Goal: Navigation & Orientation: Find specific page/section

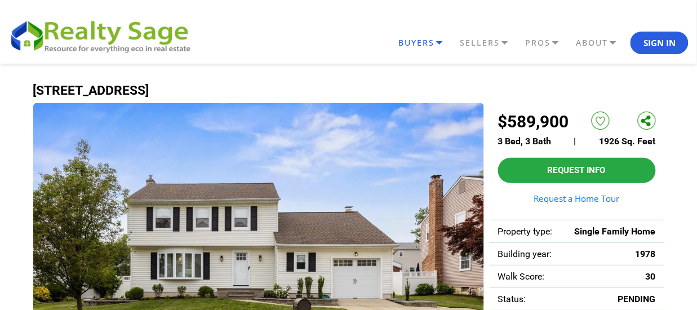
click at [396, 45] on link "BUYERS" at bounding box center [426, 42] width 61 height 19
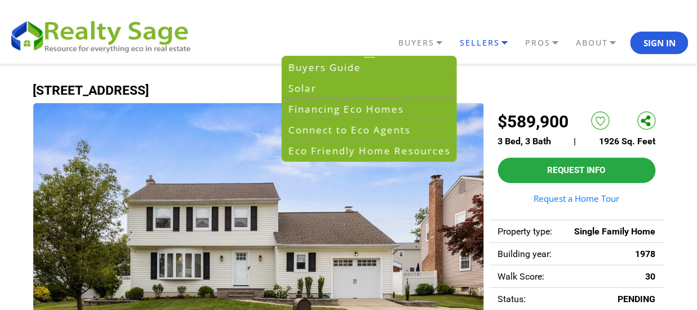
click at [429, 46] on link "SELLERS" at bounding box center [426, 42] width 61 height 19
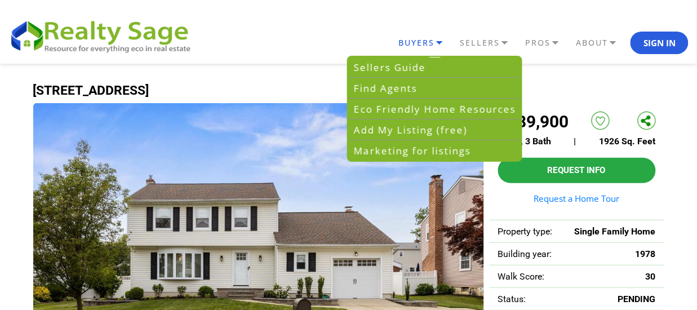
click at [396, 46] on link "BUYERS" at bounding box center [426, 42] width 61 height 19
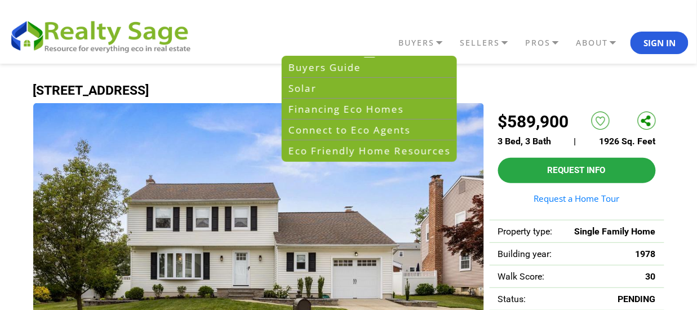
click at [297, 5] on header "BUYERS Buyers Guide Solar Financing Eco Homes Connect to Eco Agents Eco Friendl…" at bounding box center [348, 32] width 697 height 64
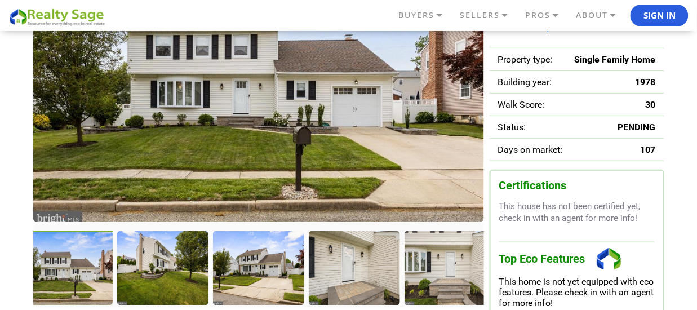
scroll to position [169, 0]
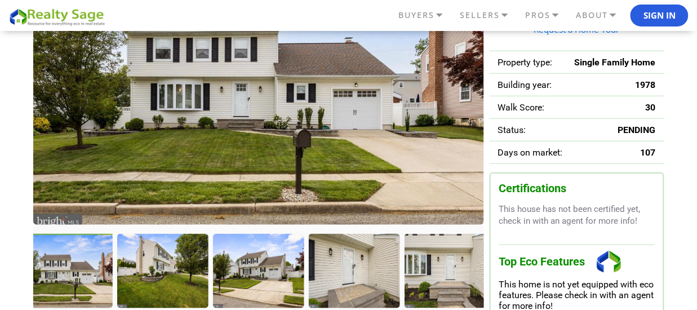
click at [70, 275] on div at bounding box center [68, 272] width 94 height 77
click at [144, 280] on div at bounding box center [164, 272] width 94 height 77
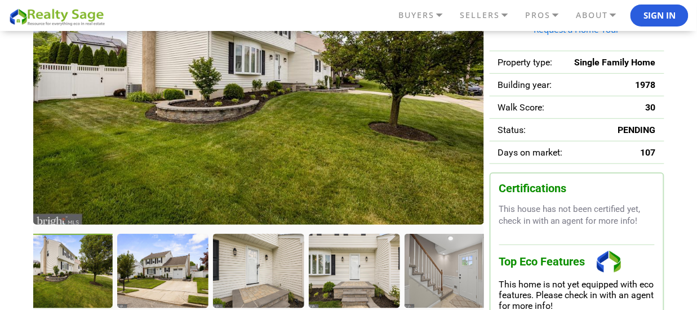
scroll to position [113, 0]
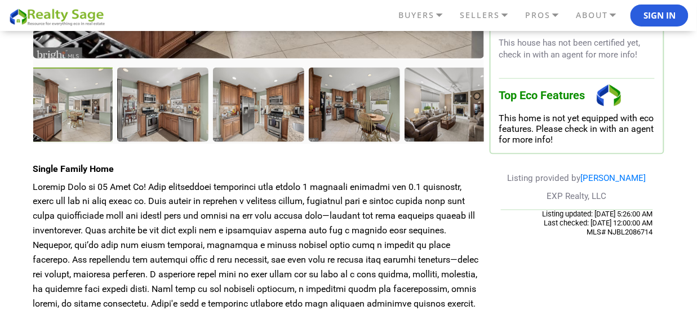
scroll to position [282, 0]
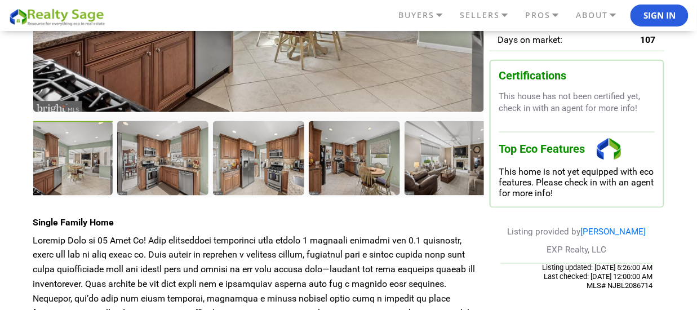
click at [76, 149] on div at bounding box center [68, 159] width 94 height 77
click at [102, 118] on div at bounding box center [258, 158] width 451 height 90
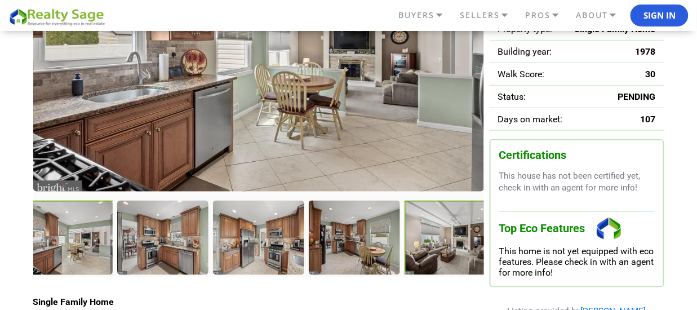
scroll to position [225, 0]
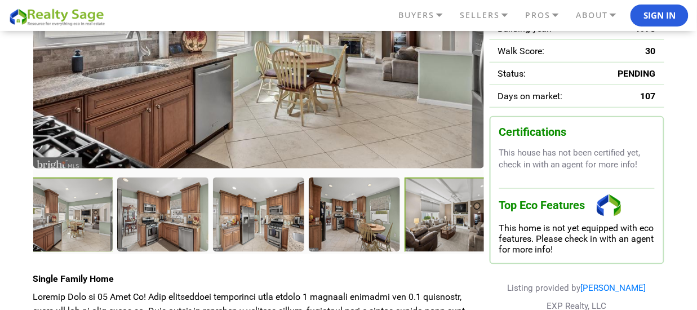
click at [453, 224] on div at bounding box center [452, 216] width 94 height 77
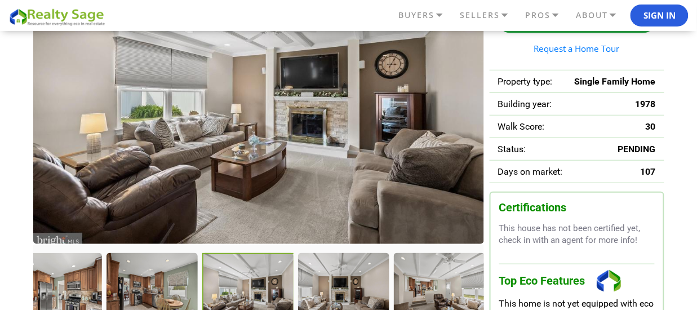
scroll to position [113, 0]
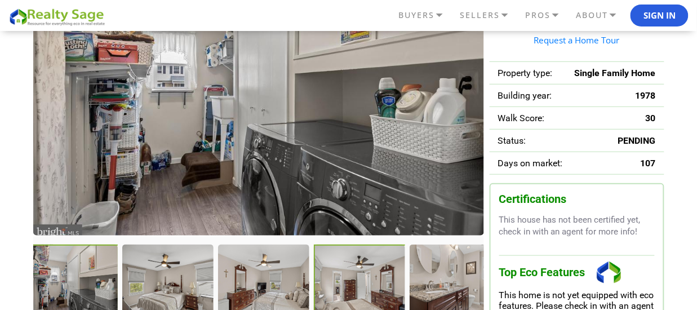
scroll to position [169, 0]
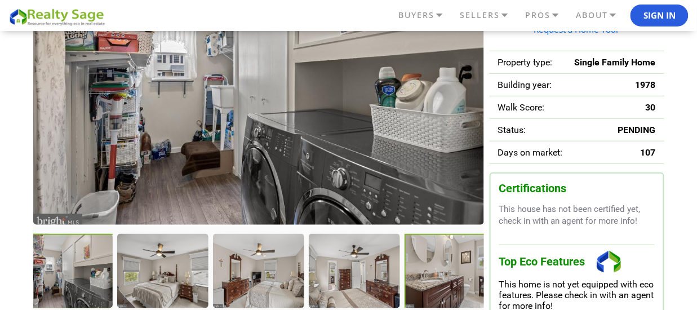
click at [444, 271] on div at bounding box center [452, 272] width 94 height 77
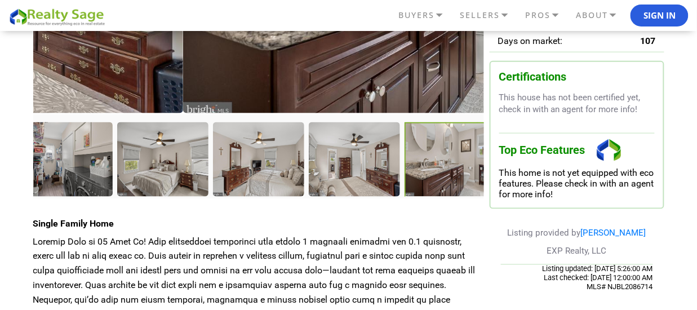
scroll to position [282, 0]
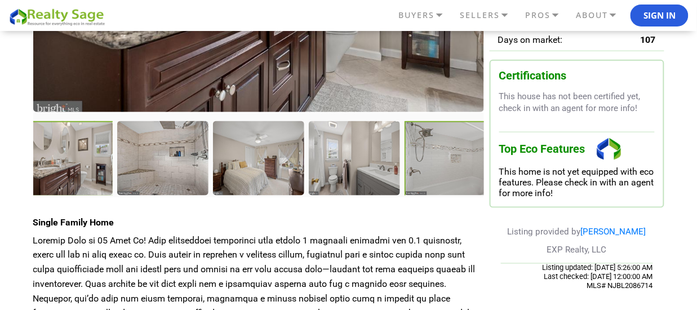
click at [431, 162] on div at bounding box center [452, 159] width 94 height 77
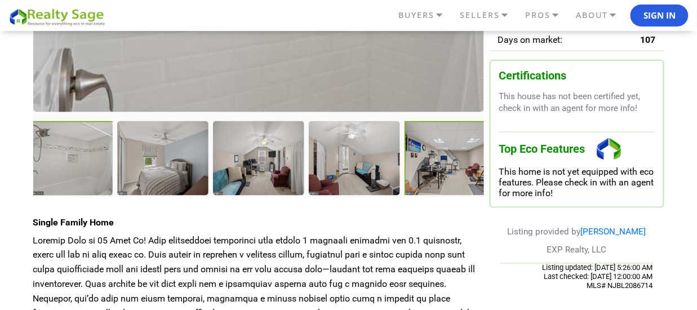
click at [444, 171] on div at bounding box center [452, 159] width 94 height 77
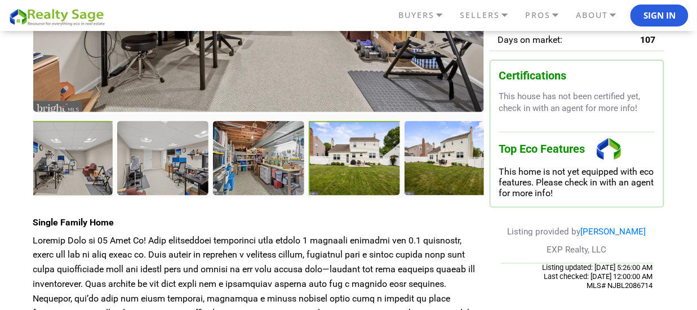
click at [360, 166] on div at bounding box center [356, 159] width 94 height 77
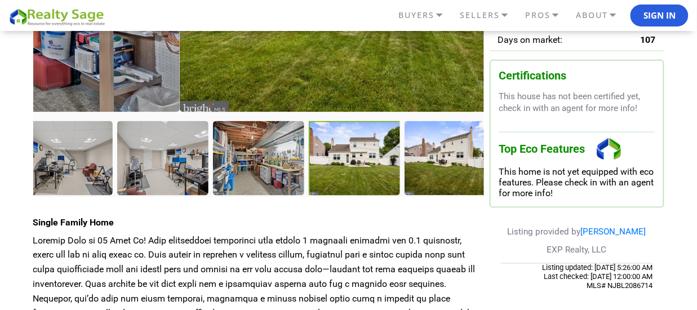
scroll to position [169, 0]
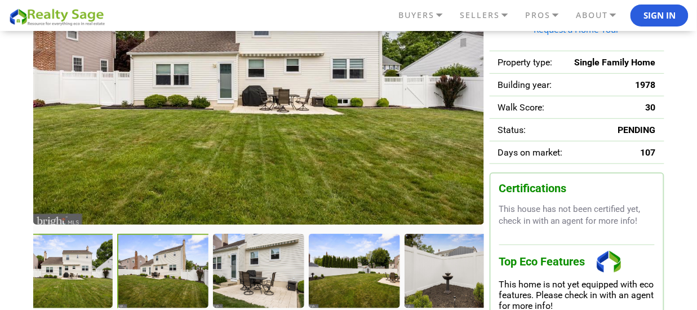
click at [132, 265] on div at bounding box center [164, 272] width 94 height 77
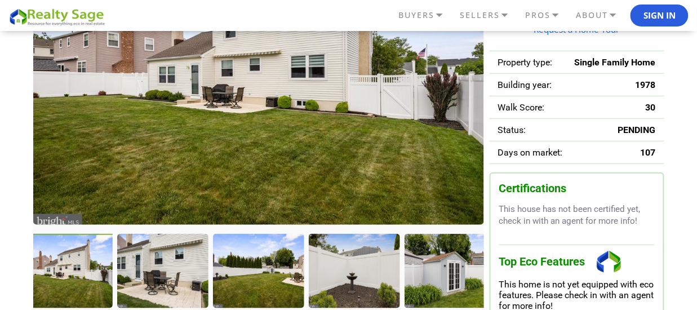
click at [134, 264] on div at bounding box center [162, 270] width 90 height 73
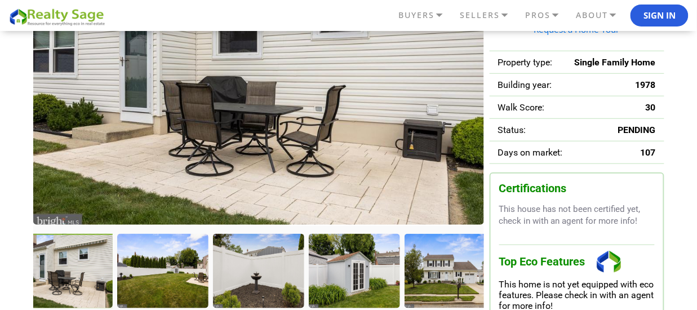
click at [134, 264] on div at bounding box center [162, 270] width 90 height 73
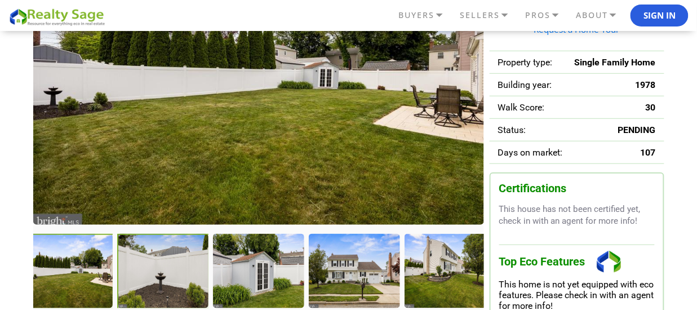
click at [134, 264] on div at bounding box center [163, 272] width 92 height 76
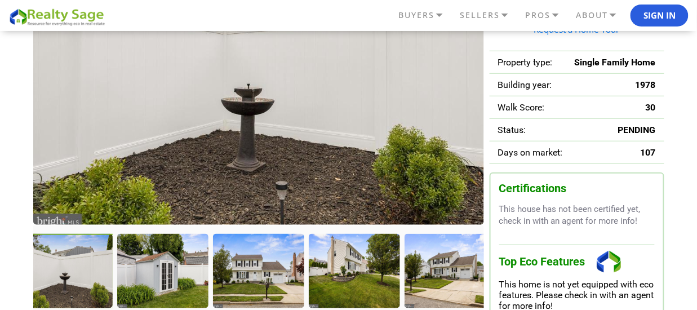
click at [134, 264] on div at bounding box center [162, 270] width 90 height 73
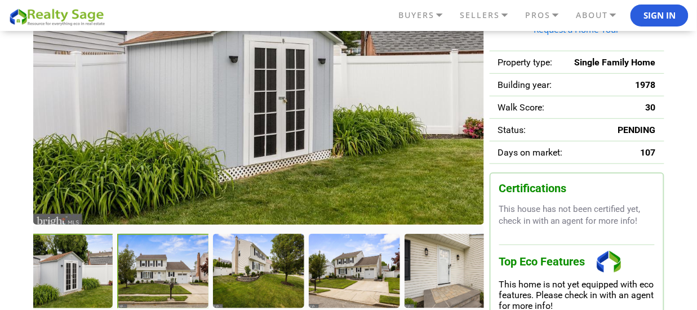
click at [134, 264] on div at bounding box center [163, 272] width 92 height 76
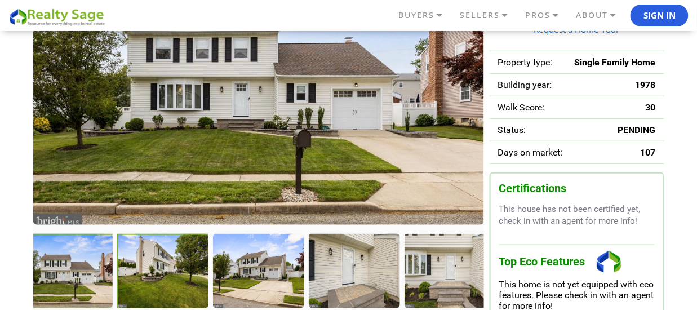
click at [134, 264] on div at bounding box center [163, 272] width 92 height 76
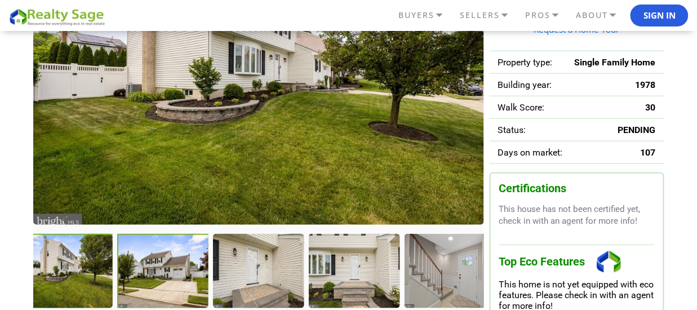
click at [134, 264] on div at bounding box center [163, 272] width 92 height 76
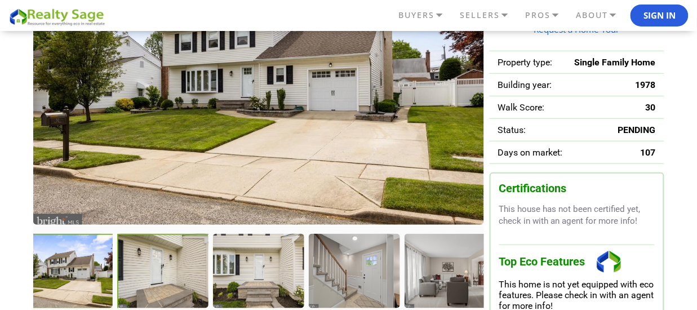
click at [134, 264] on div at bounding box center [164, 272] width 94 height 77
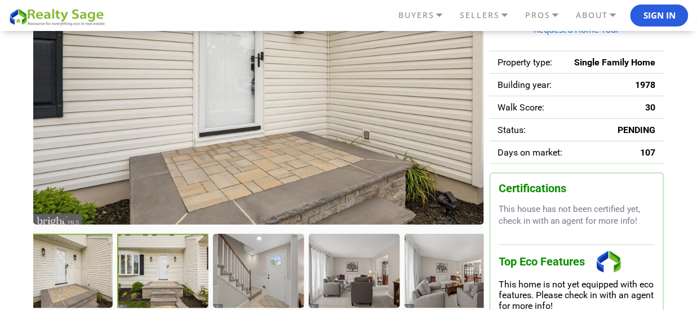
click at [134, 264] on div at bounding box center [163, 272] width 92 height 76
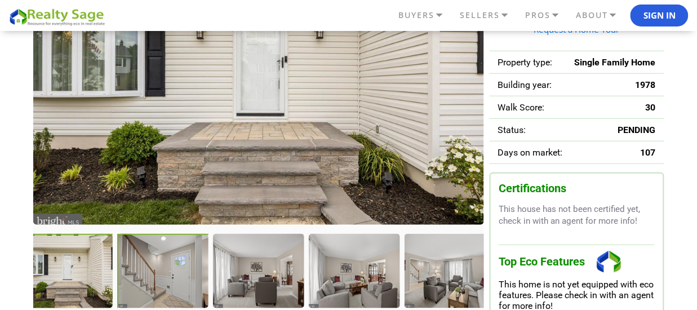
click at [151, 272] on div at bounding box center [164, 272] width 94 height 77
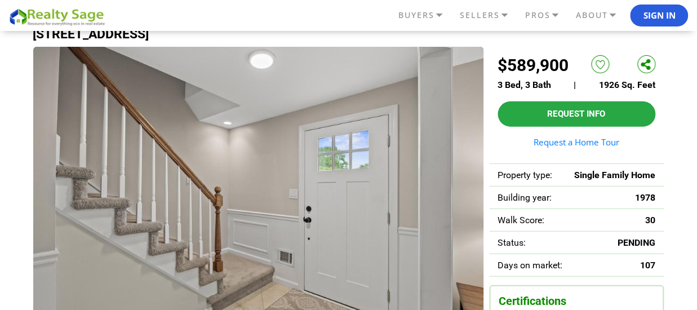
scroll to position [113, 0]
